Goal: Information Seeking & Learning: Learn about a topic

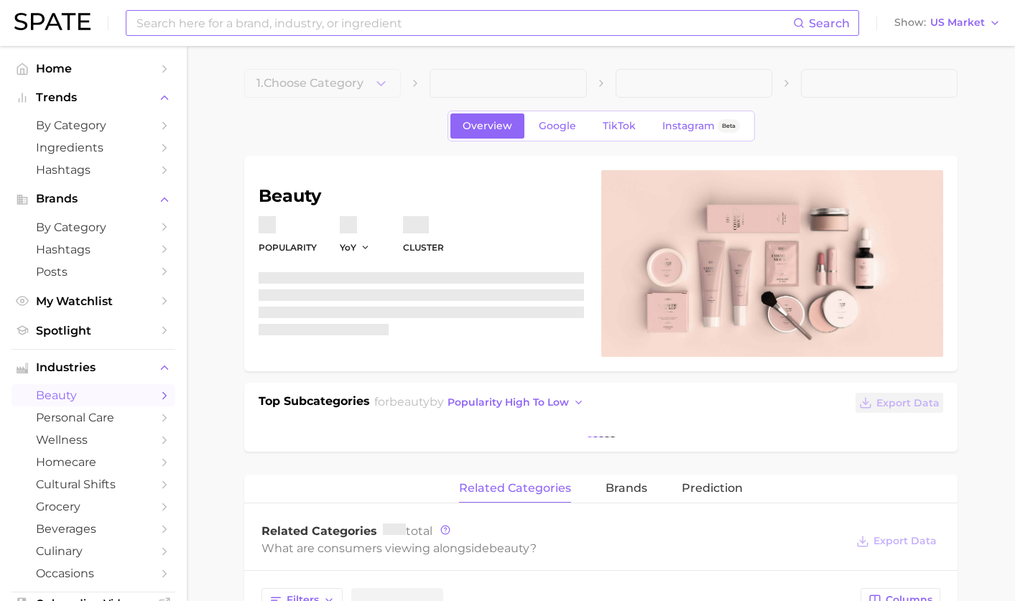
click at [264, 23] on input at bounding box center [464, 23] width 658 height 24
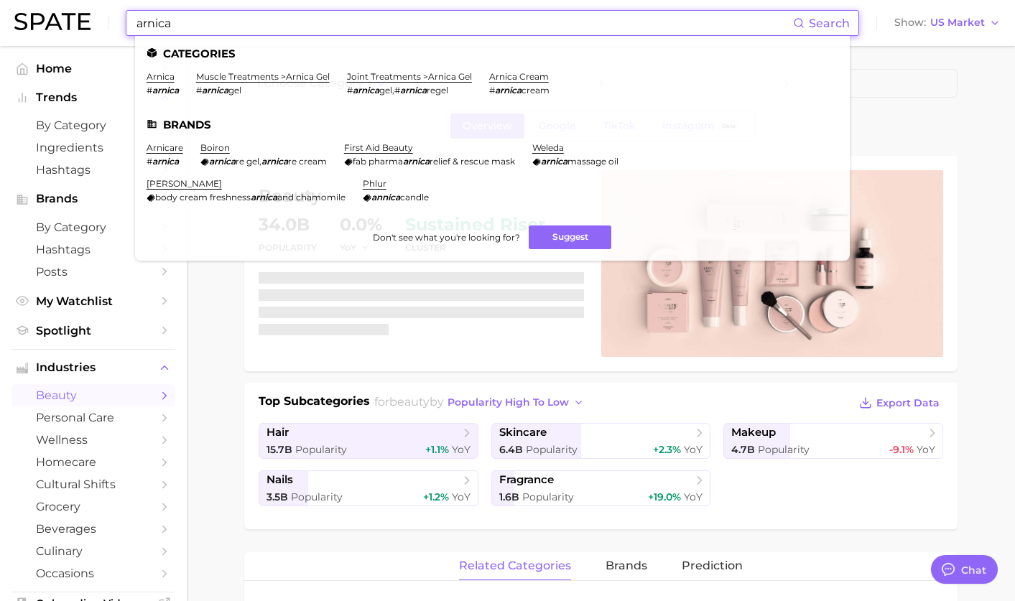
scroll to position [7528, 0]
type input "arnica"
click at [165, 73] on link "arnica" at bounding box center [161, 76] width 28 height 11
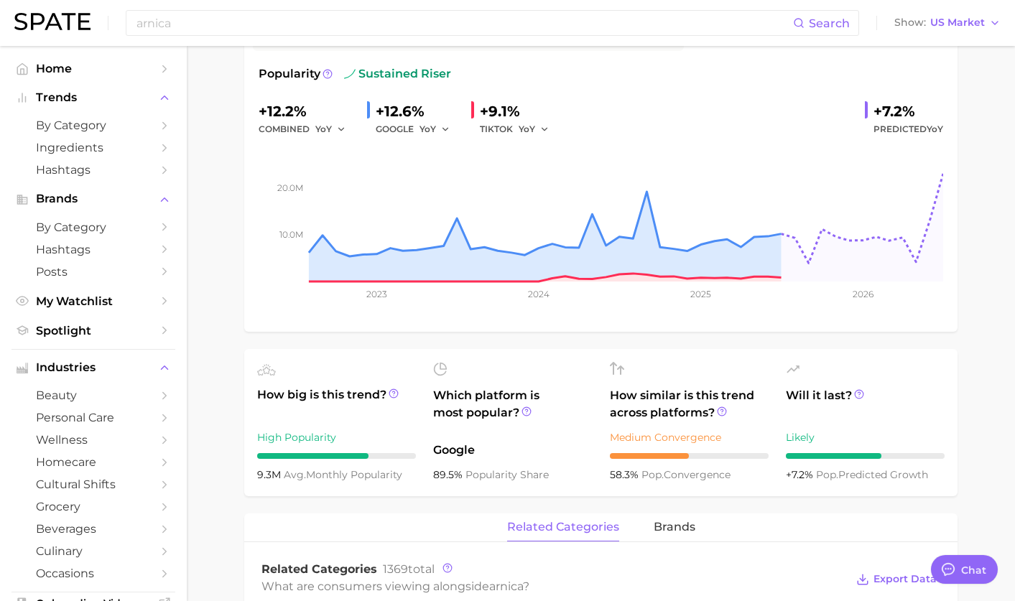
scroll to position [202, 0]
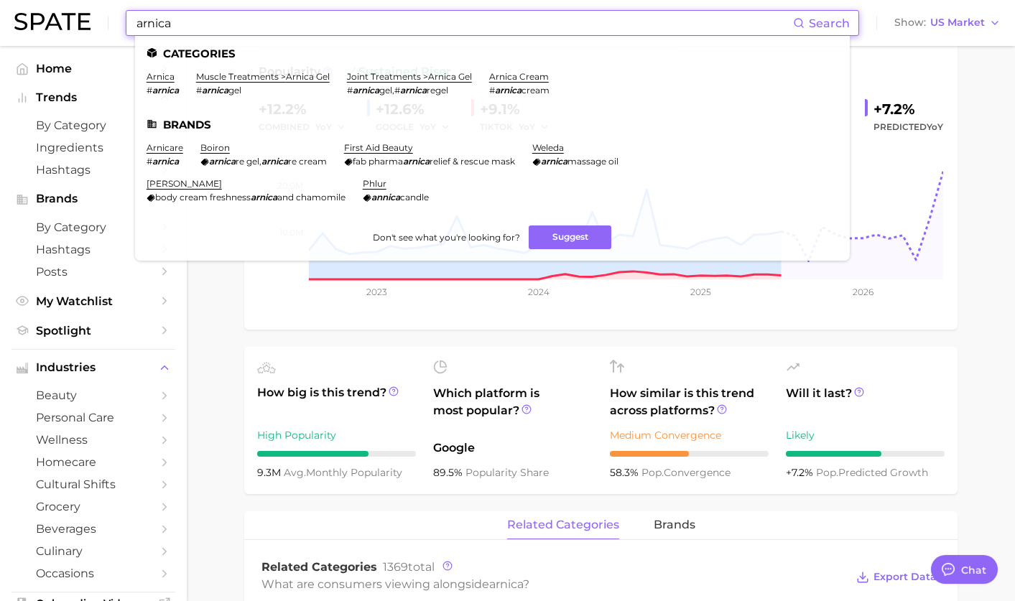
drag, startPoint x: 258, startPoint y: 32, endPoint x: 24, endPoint y: -22, distance: 239.6
click at [24, 0] on html "arnica Search Categories arnica # arnica muscle treatments > arnica gel # arnic…" at bounding box center [507, 98] width 1015 height 601
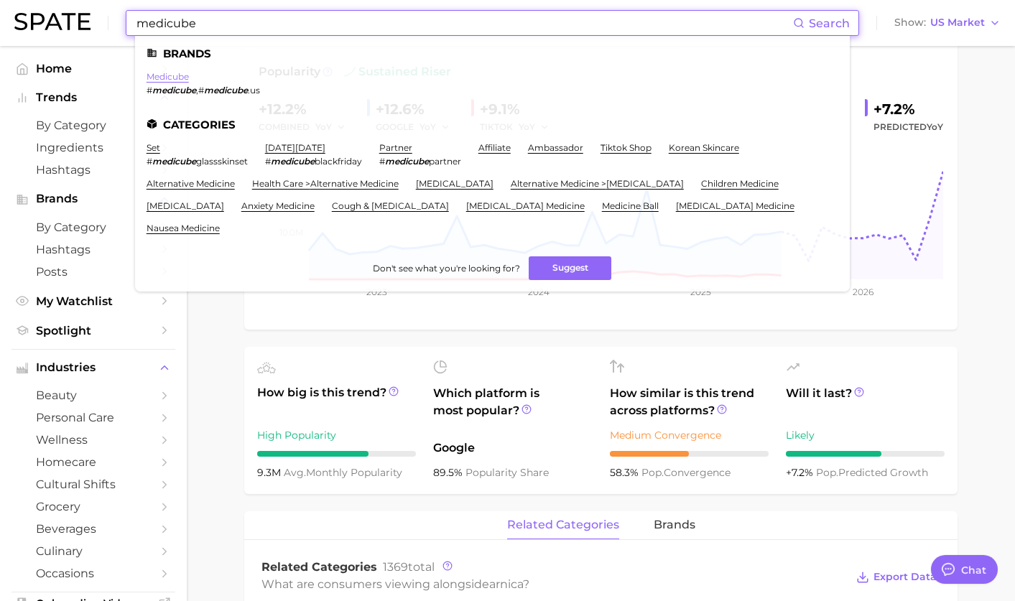
type input "medicube"
click at [172, 77] on link "medicube" at bounding box center [168, 76] width 42 height 11
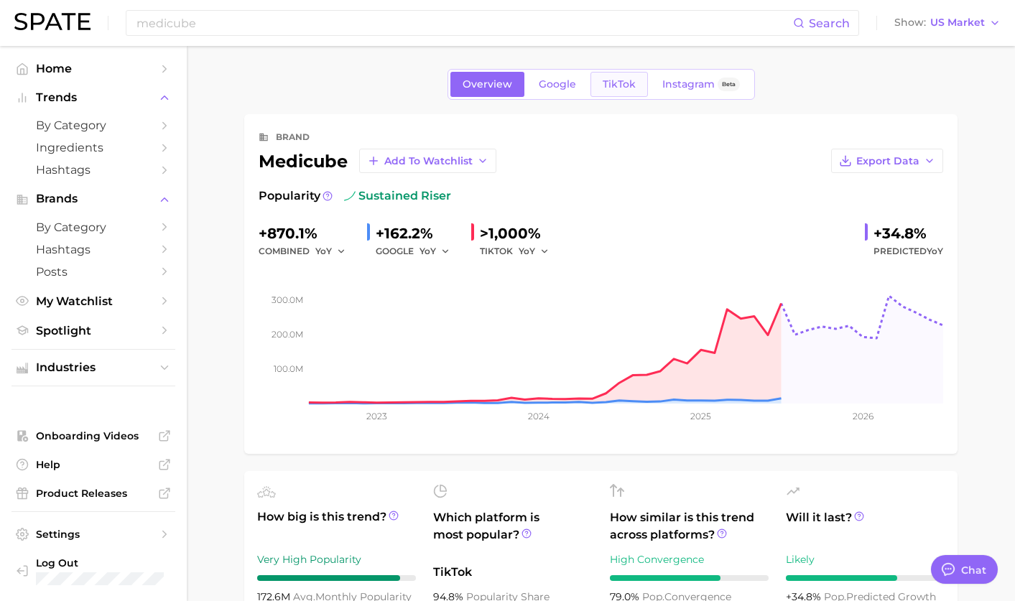
click at [613, 91] on link "TikTok" at bounding box center [619, 84] width 57 height 25
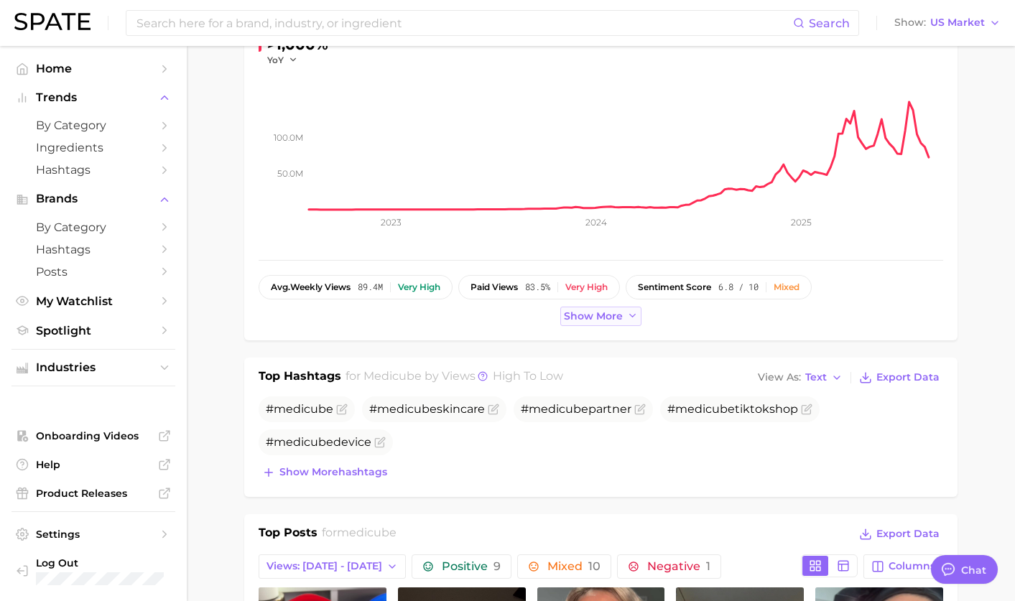
click at [595, 313] on span "Show more" at bounding box center [593, 316] width 59 height 12
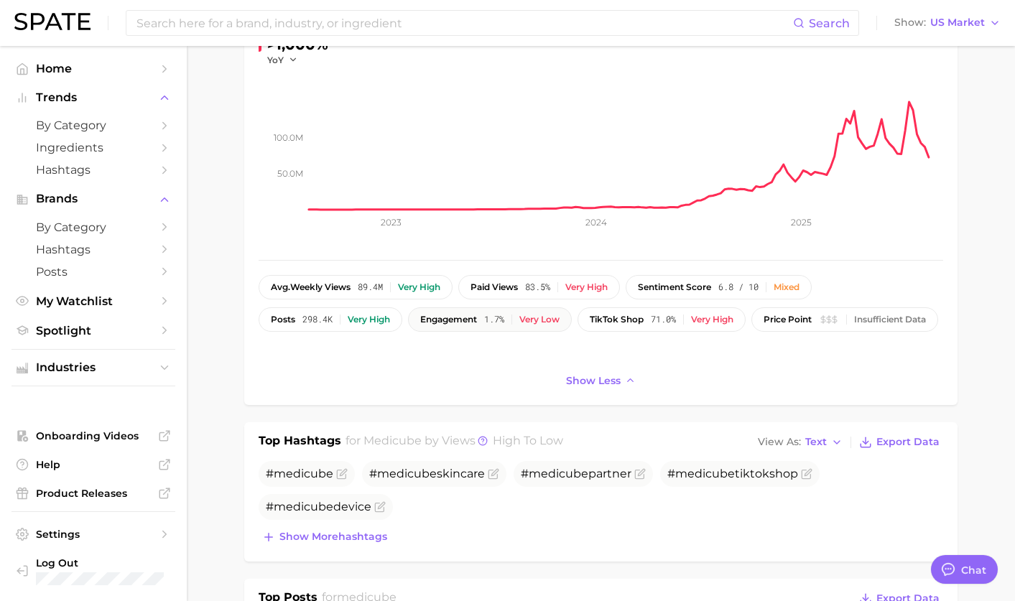
click at [537, 316] on div "Very low" at bounding box center [539, 320] width 40 height 10
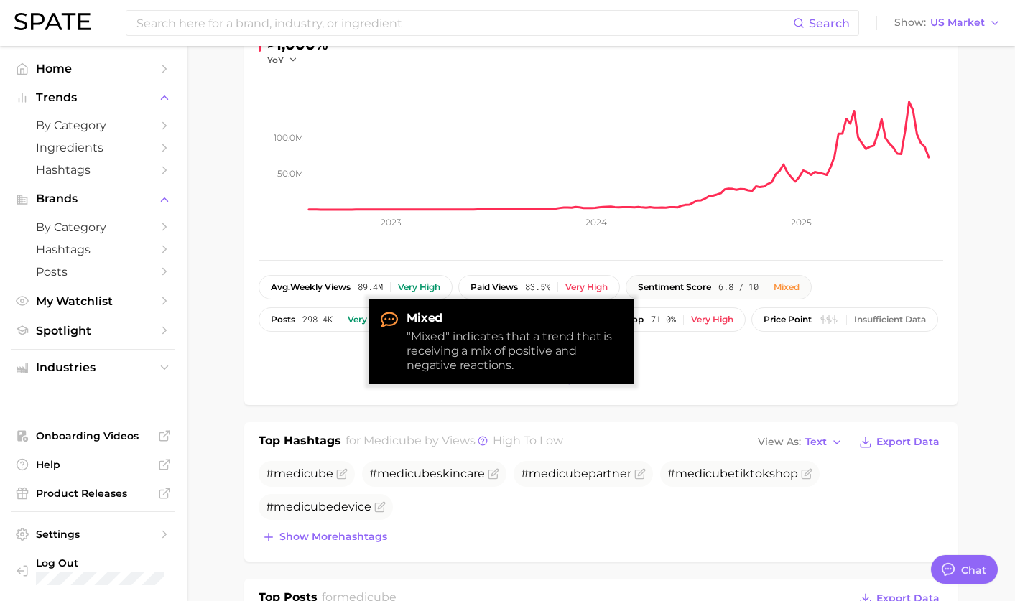
click at [721, 294] on button "sentiment score 6.8 / 10 Mixed" at bounding box center [719, 287] width 186 height 24
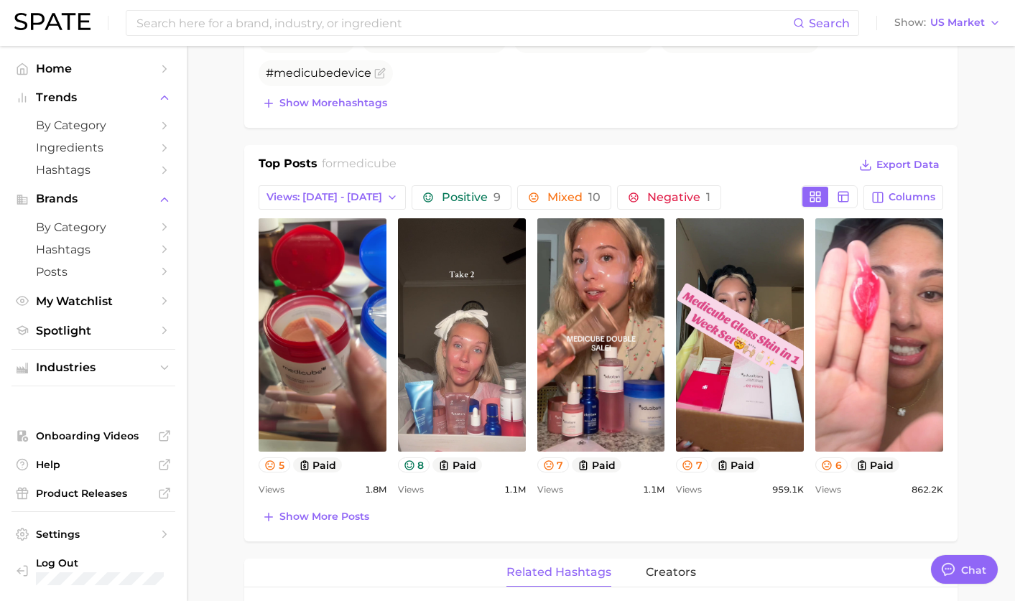
scroll to position [619, 0]
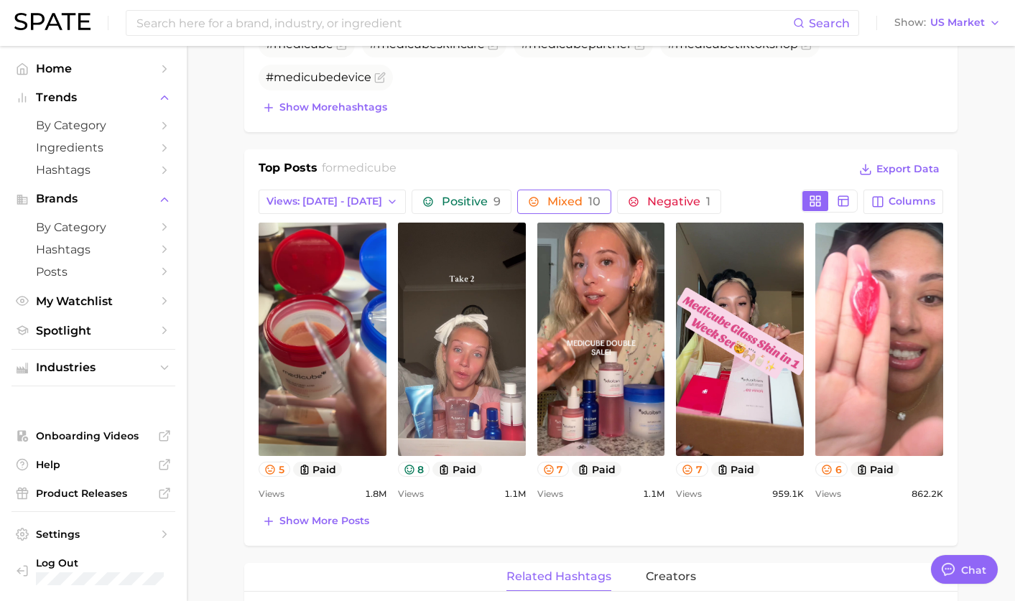
click at [554, 198] on span "Mixed 10" at bounding box center [573, 201] width 53 height 11
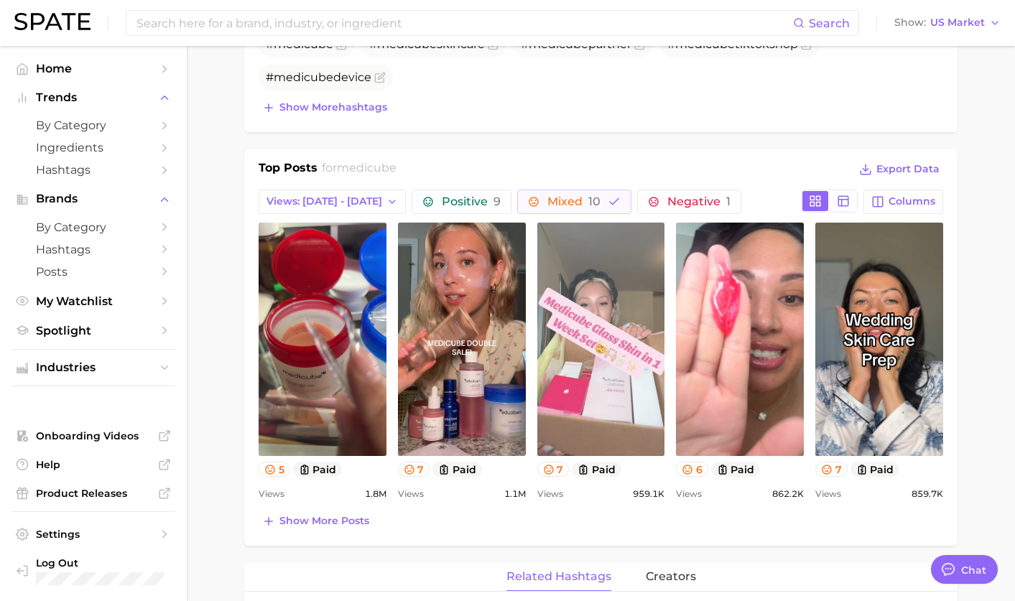
scroll to position [0, 0]
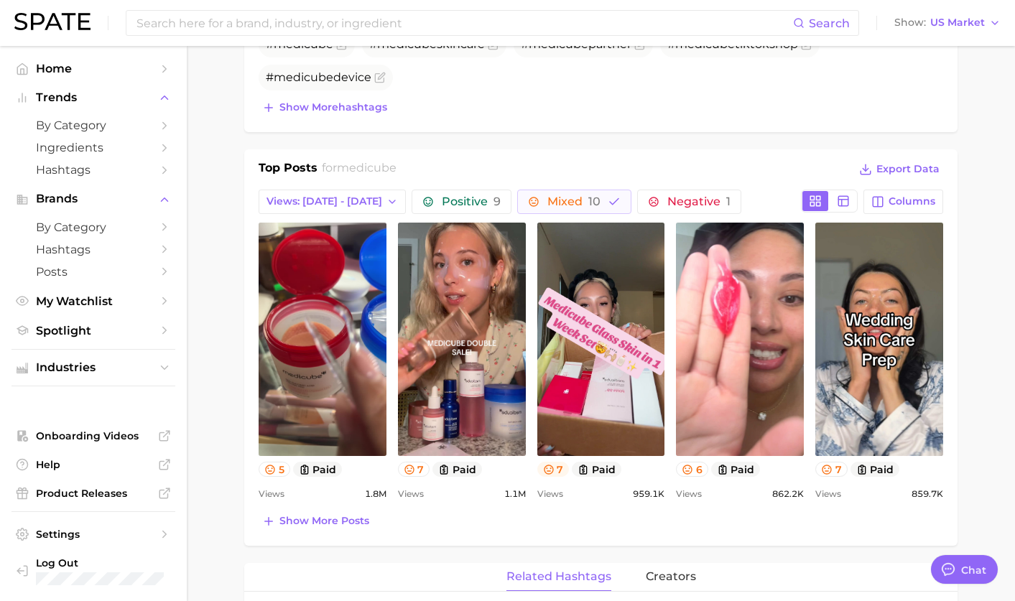
click at [555, 471] on button "7" at bounding box center [553, 469] width 32 height 15
click at [418, 466] on button "7" at bounding box center [414, 469] width 32 height 15
click at [270, 468] on icon at bounding box center [269, 469] width 11 height 11
click at [682, 474] on icon at bounding box center [687, 469] width 11 height 11
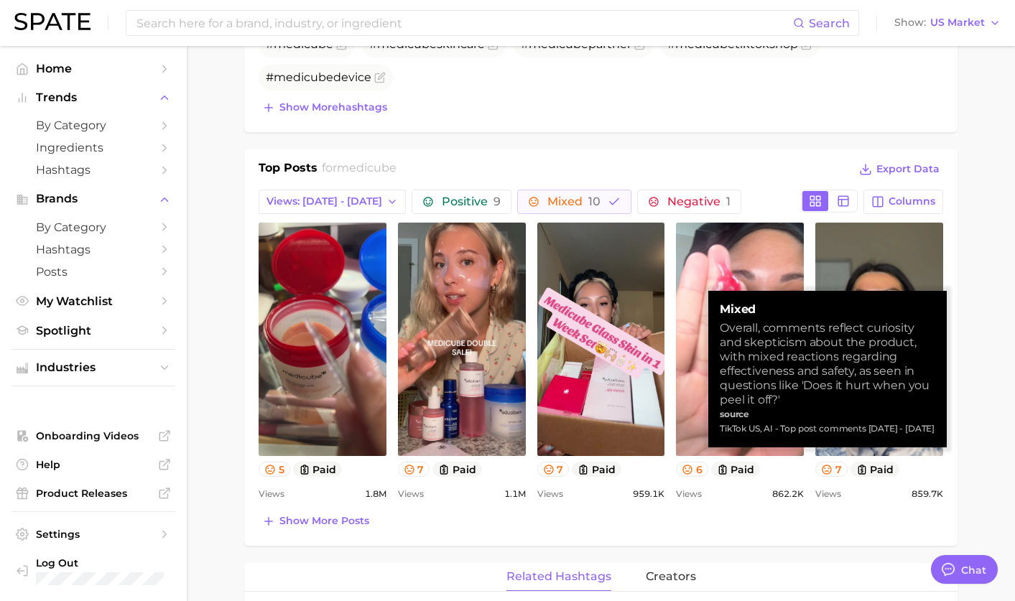
click at [804, 529] on div "Show more posts" at bounding box center [601, 522] width 685 height 20
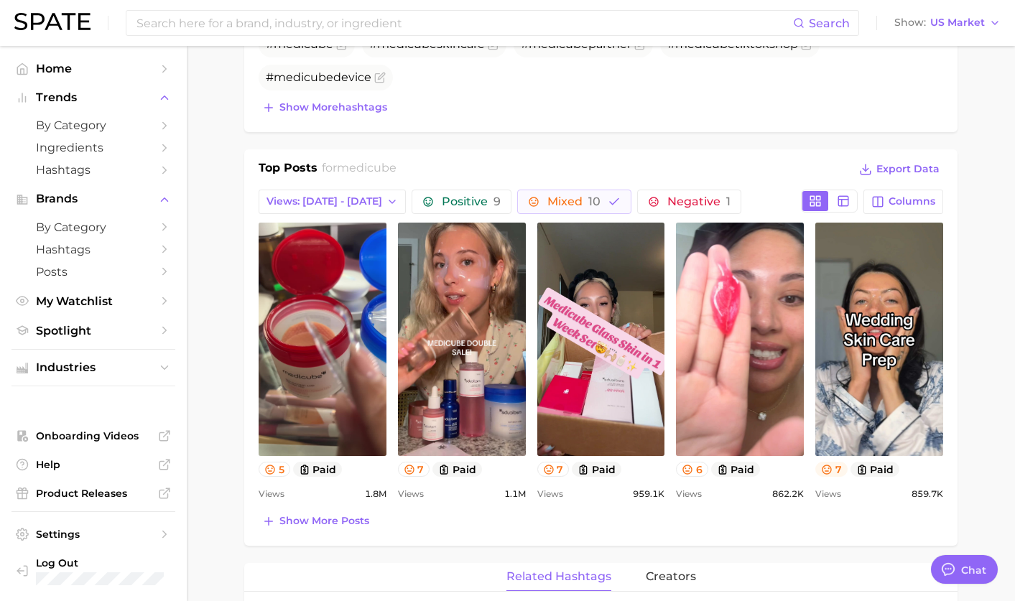
click at [829, 470] on icon at bounding box center [826, 469] width 11 height 11
click at [420, 467] on button "7" at bounding box center [414, 469] width 32 height 15
click at [86, 241] on link "Hashtags" at bounding box center [93, 250] width 164 height 22
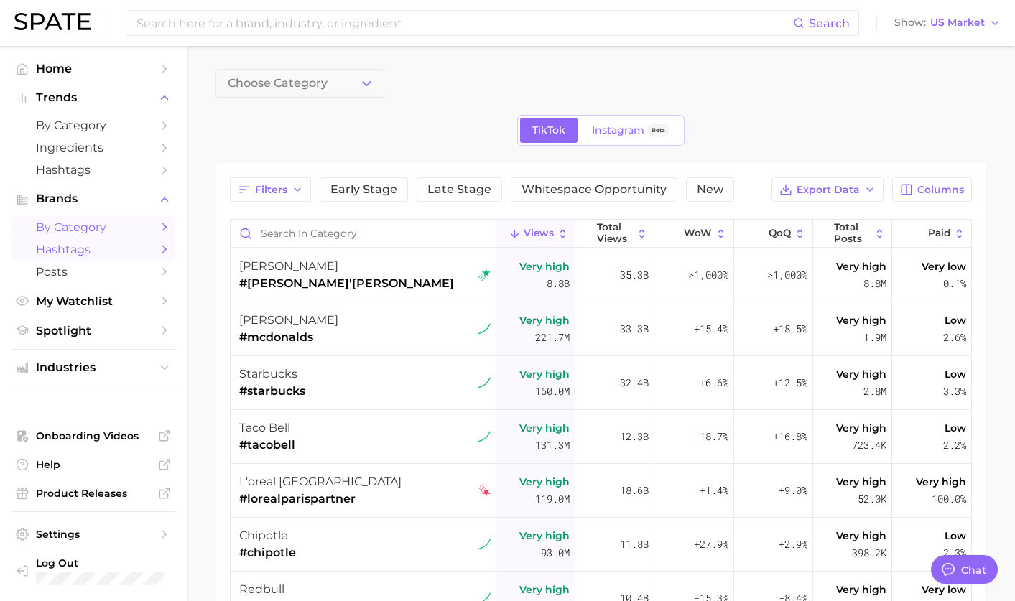
click at [106, 224] on span "by Category" at bounding box center [93, 228] width 115 height 14
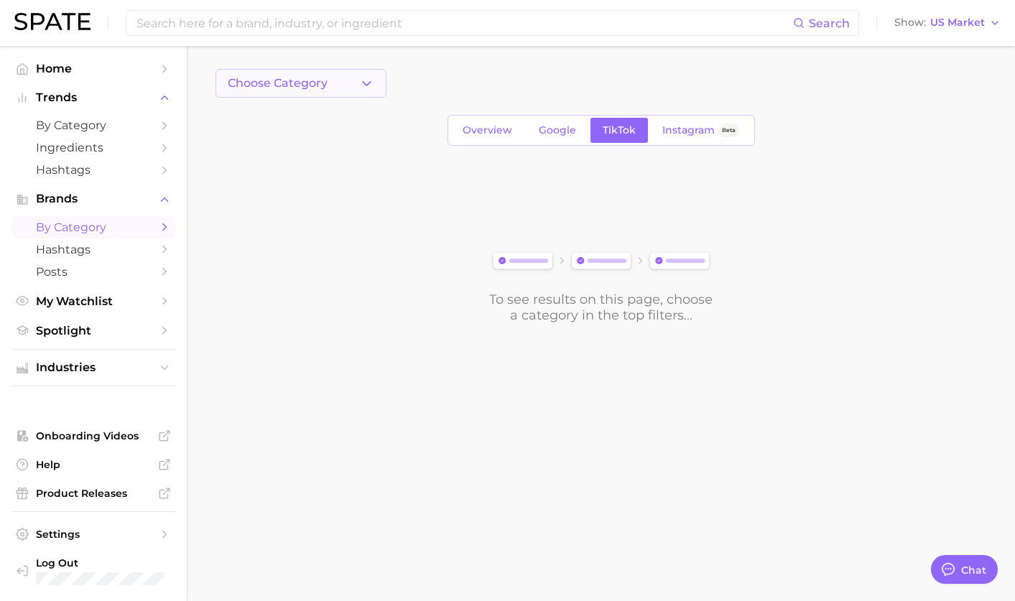
click at [296, 80] on span "Choose Category" at bounding box center [278, 83] width 100 height 13
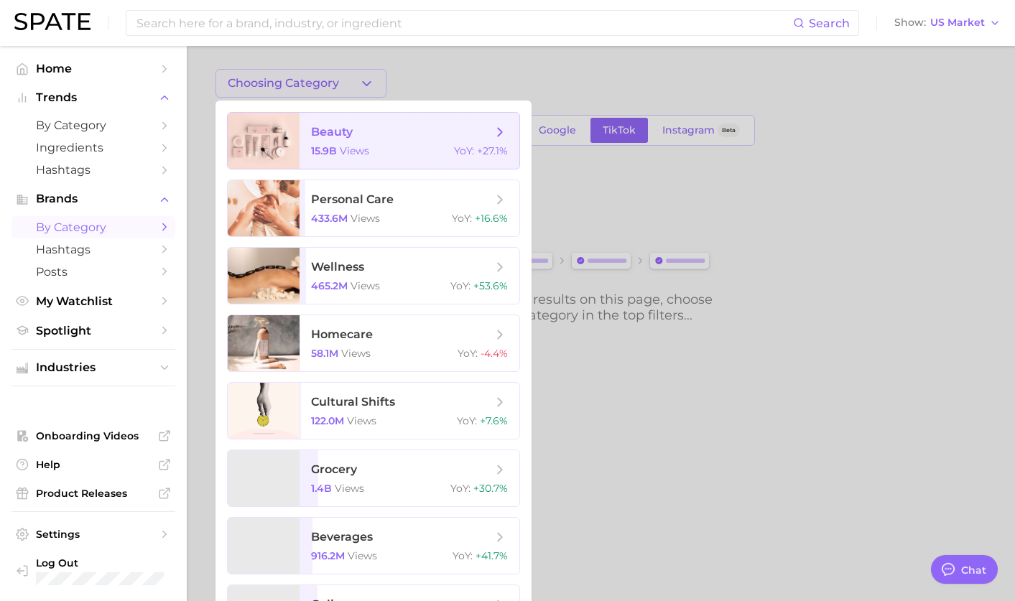
click at [299, 112] on div "beauty 15.9b views YoY : +27.1%" at bounding box center [373, 140] width 293 height 57
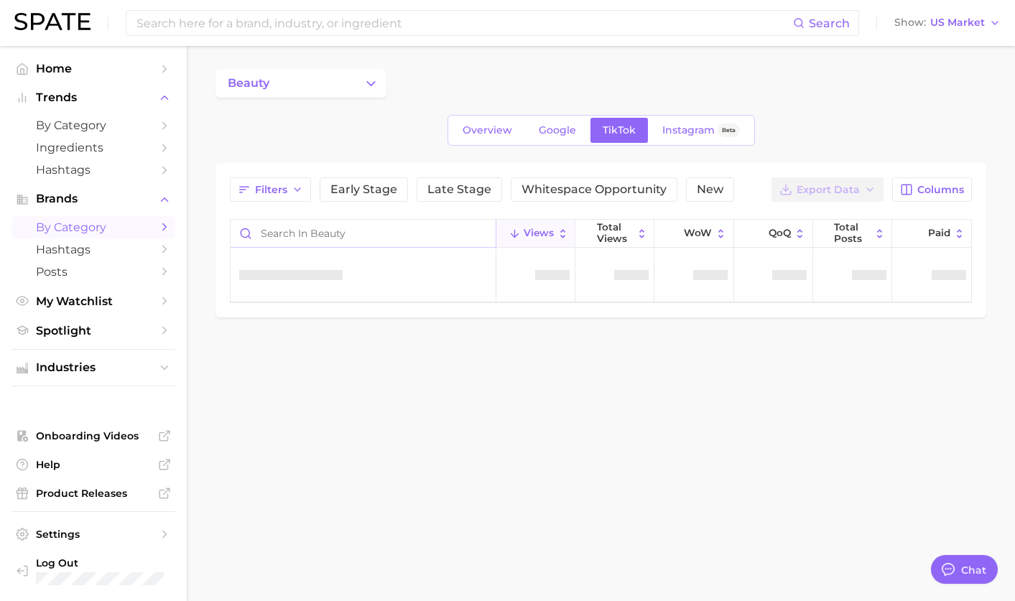
click at [342, 235] on input "Search in beauty" at bounding box center [363, 233] width 265 height 27
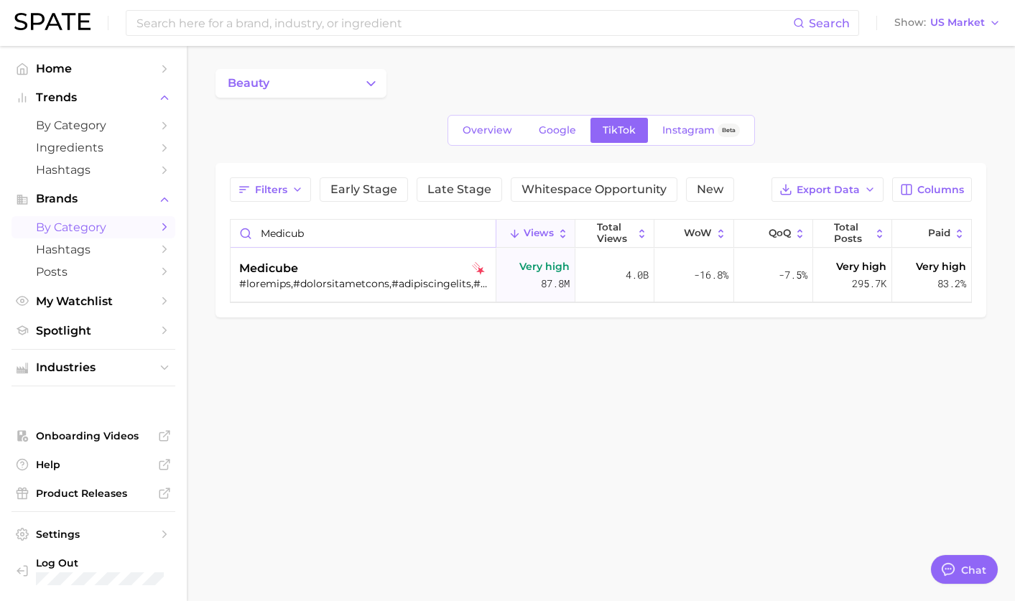
type input "medicub"
